Goal: Check status: Check status

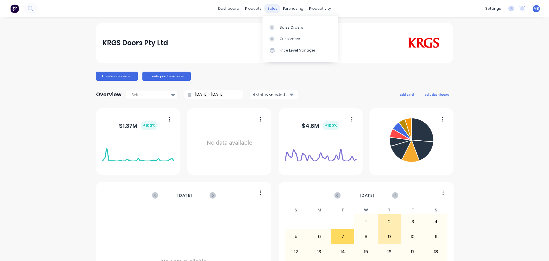
click at [269, 7] on div "sales" at bounding box center [273, 8] width 16 height 9
click at [281, 25] on div "Sales Orders" at bounding box center [291, 27] width 23 height 5
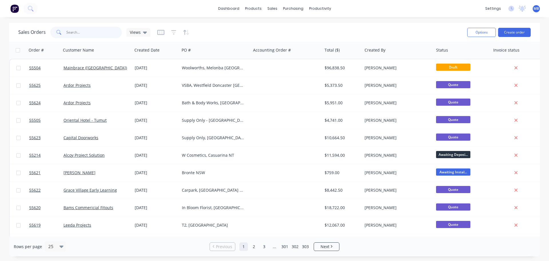
click at [75, 35] on input "text" at bounding box center [94, 32] width 56 height 11
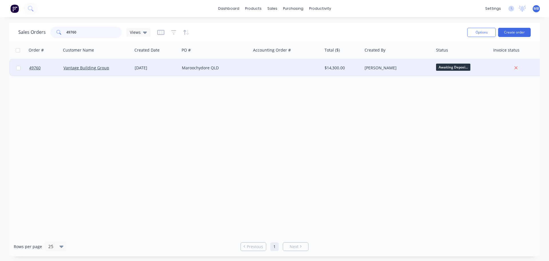
type input "49760"
click at [327, 66] on div "$14,300.00" at bounding box center [342, 68] width 34 height 6
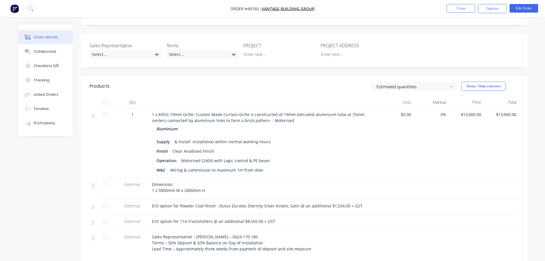
scroll to position [143, 0]
